Goal: Task Accomplishment & Management: Manage account settings

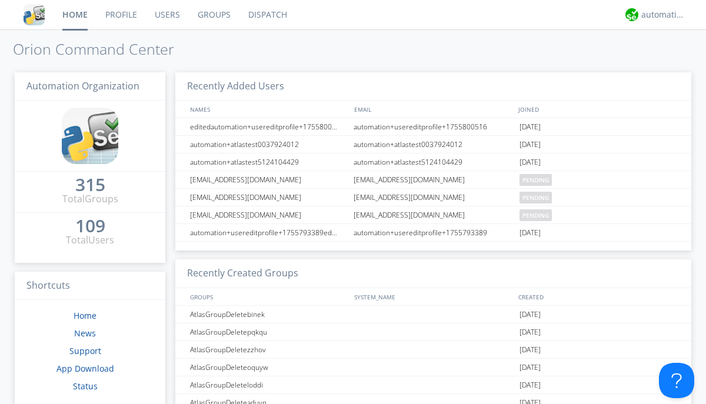
click at [166, 15] on link "Users" at bounding box center [167, 14] width 43 height 29
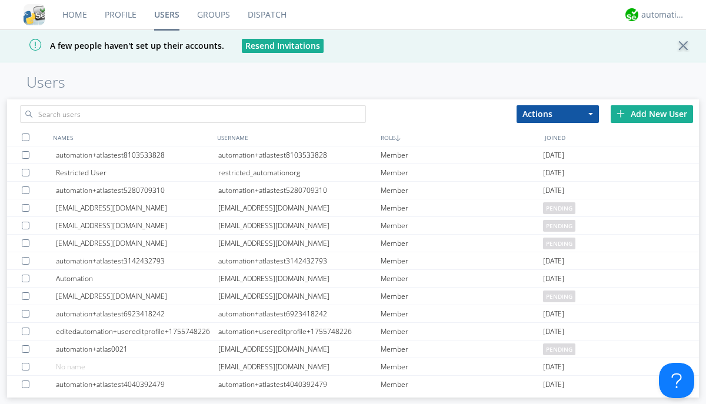
click at [652, 114] on div "Add New User" at bounding box center [651, 114] width 82 height 18
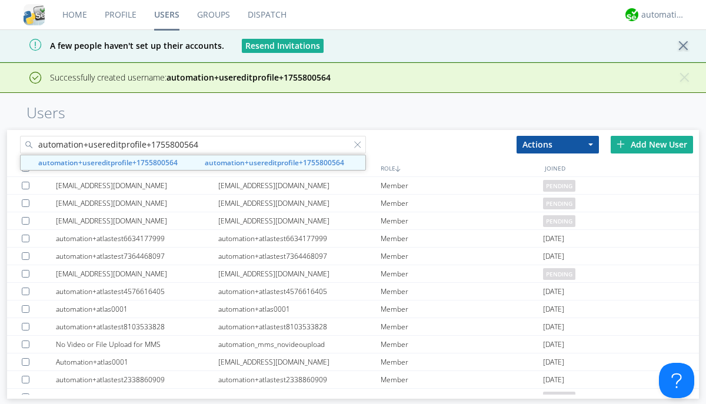
type input "automation+usereditprofile+1755800564"
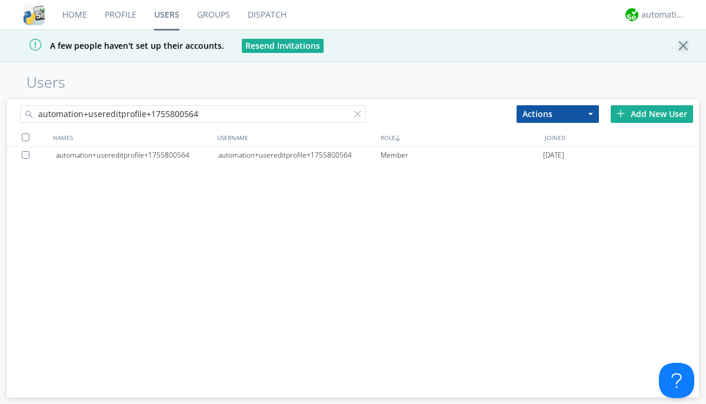
click at [299, 155] on div "automation+usereditprofile+1755800564" at bounding box center [299, 155] width 162 height 18
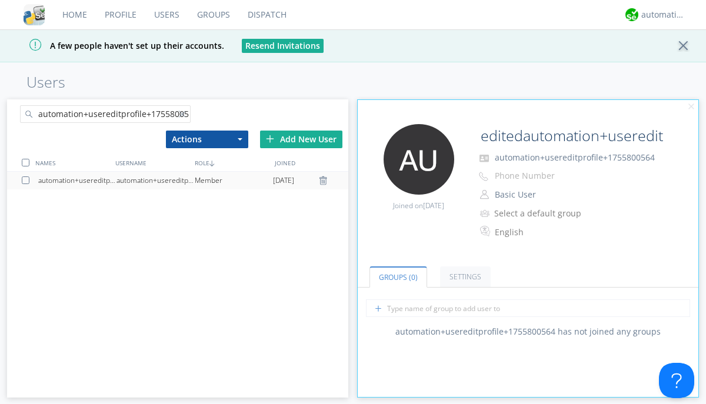
type input "editedautomation+usereditprofile+1755800564"
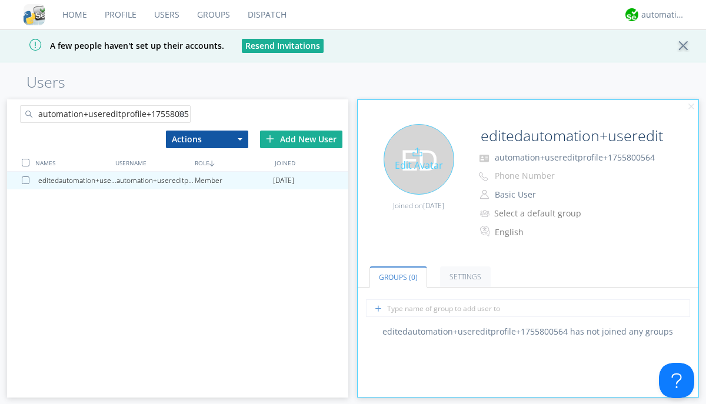
click at [418, 159] on div "Edit Avatar" at bounding box center [418, 159] width 71 height 71
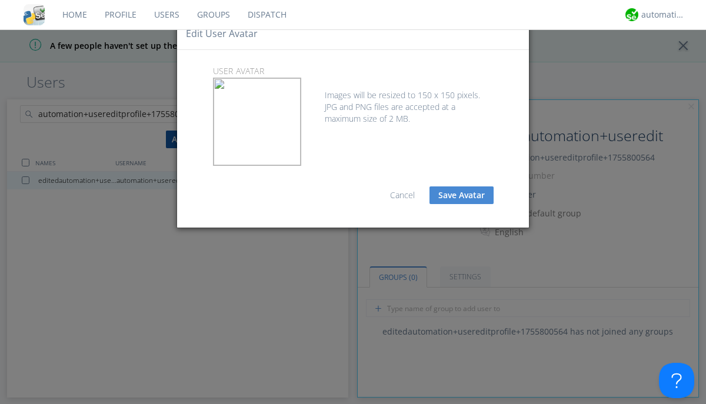
click at [461, 195] on button "Save Avatar" at bounding box center [461, 195] width 64 height 18
